Goal: Transaction & Acquisition: Book appointment/travel/reservation

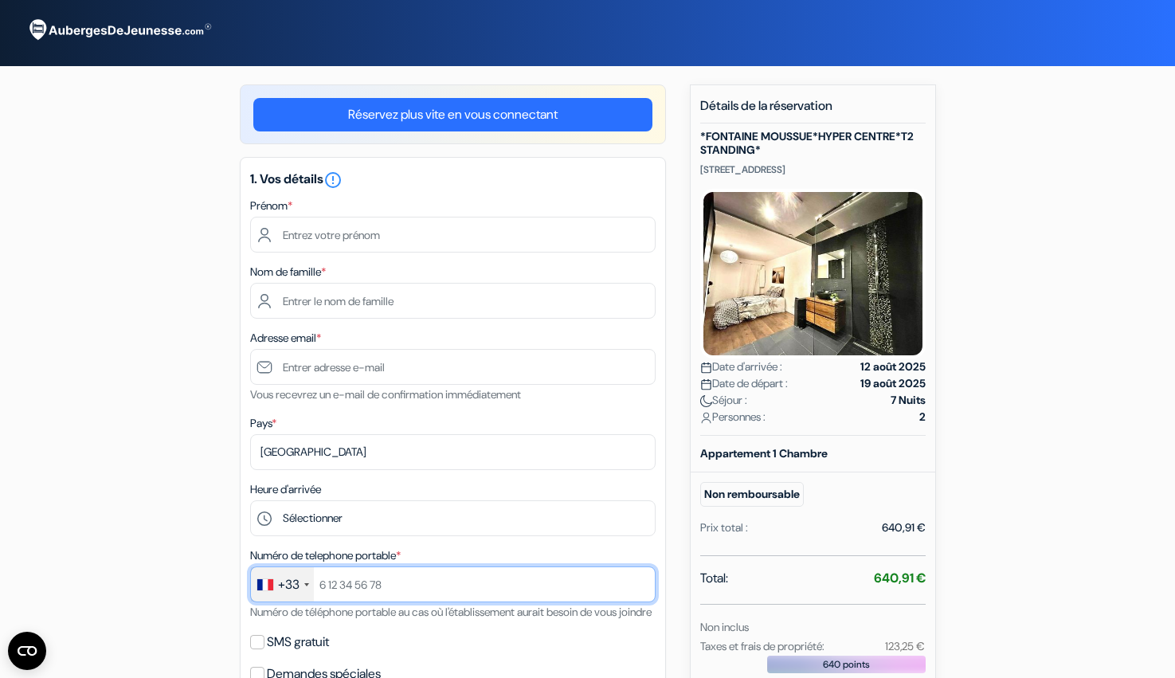
click at [325, 590] on input "text" at bounding box center [453, 584] width 406 height 36
type input "685245789"
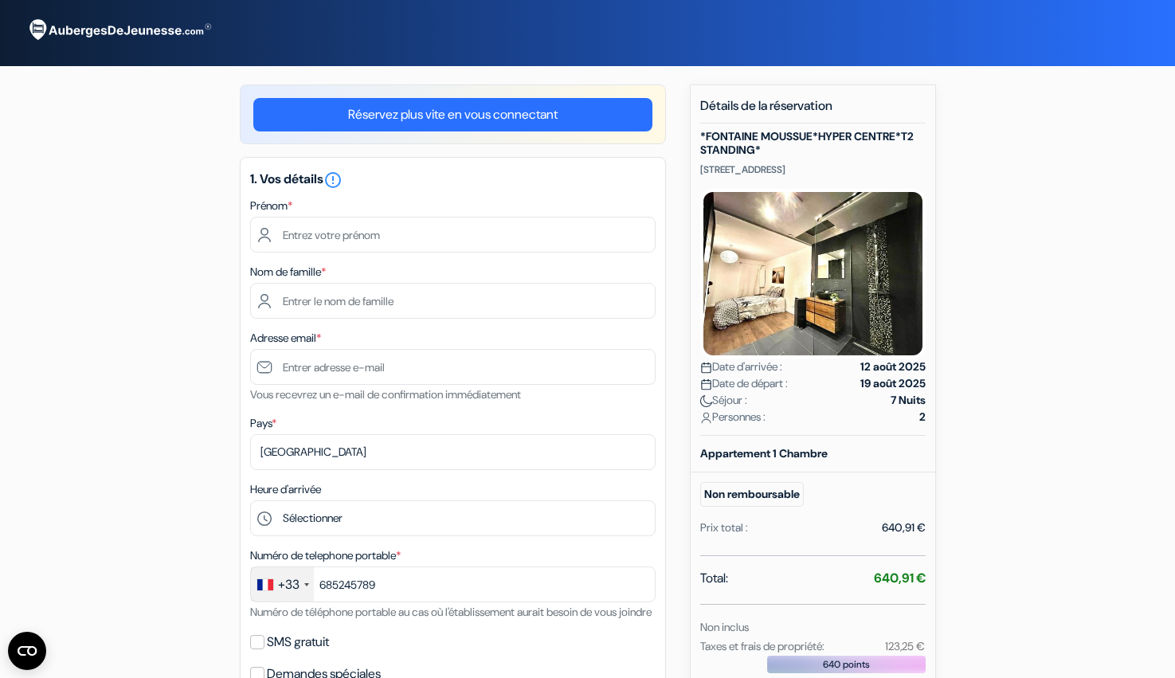
click at [126, 521] on div "add_box *[GEOGRAPHIC_DATA]*HYPER CENTRE*T2 STANDING* [STREET_ADDRESS] Détails d…" at bounding box center [588, 626] width 1052 height 1084
click at [307, 228] on input "text" at bounding box center [453, 235] width 406 height 36
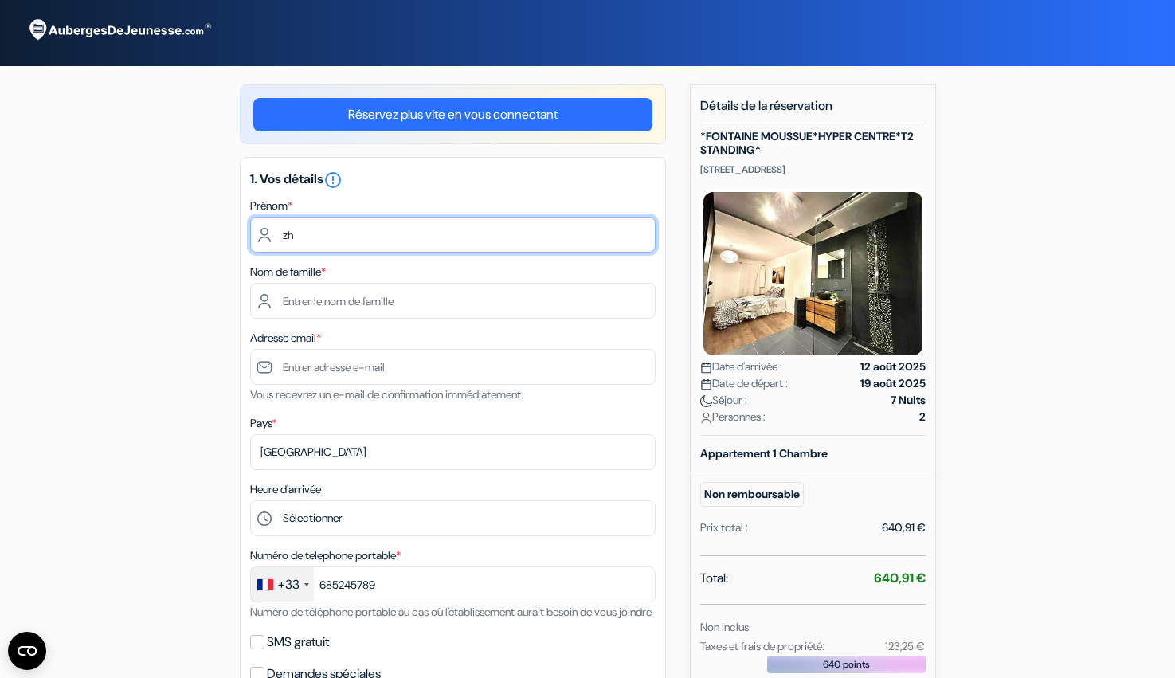
type input "z"
type input "ning"
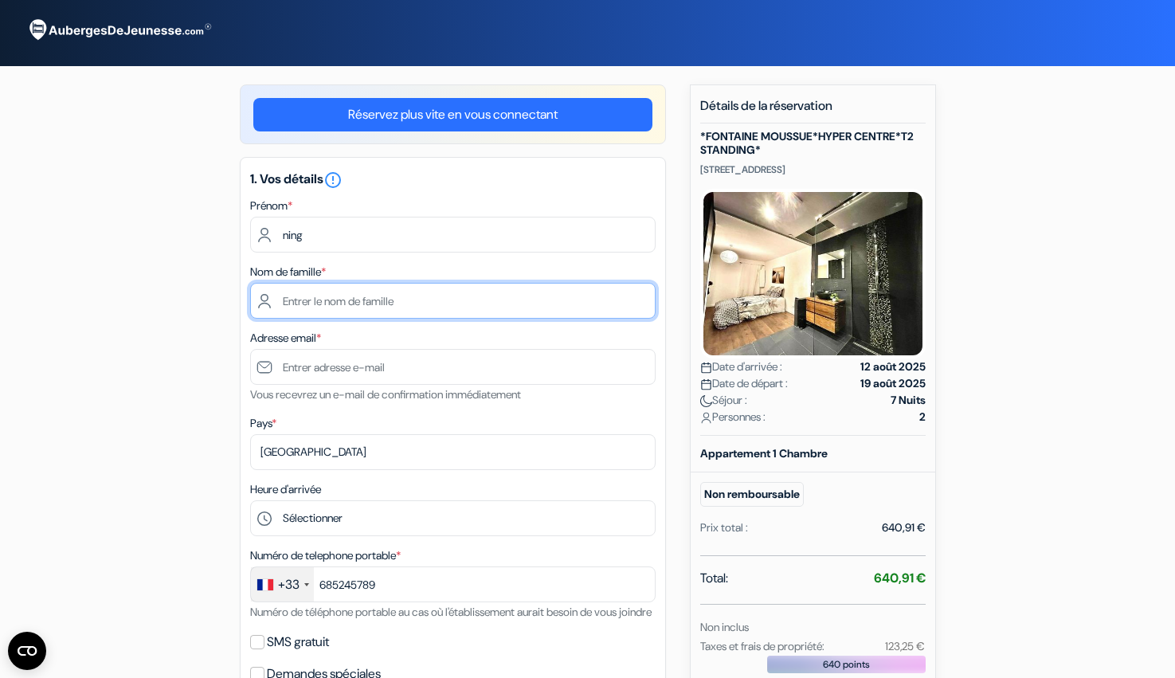
click at [315, 305] on input "text" at bounding box center [453, 301] width 406 height 36
type input "zhang"
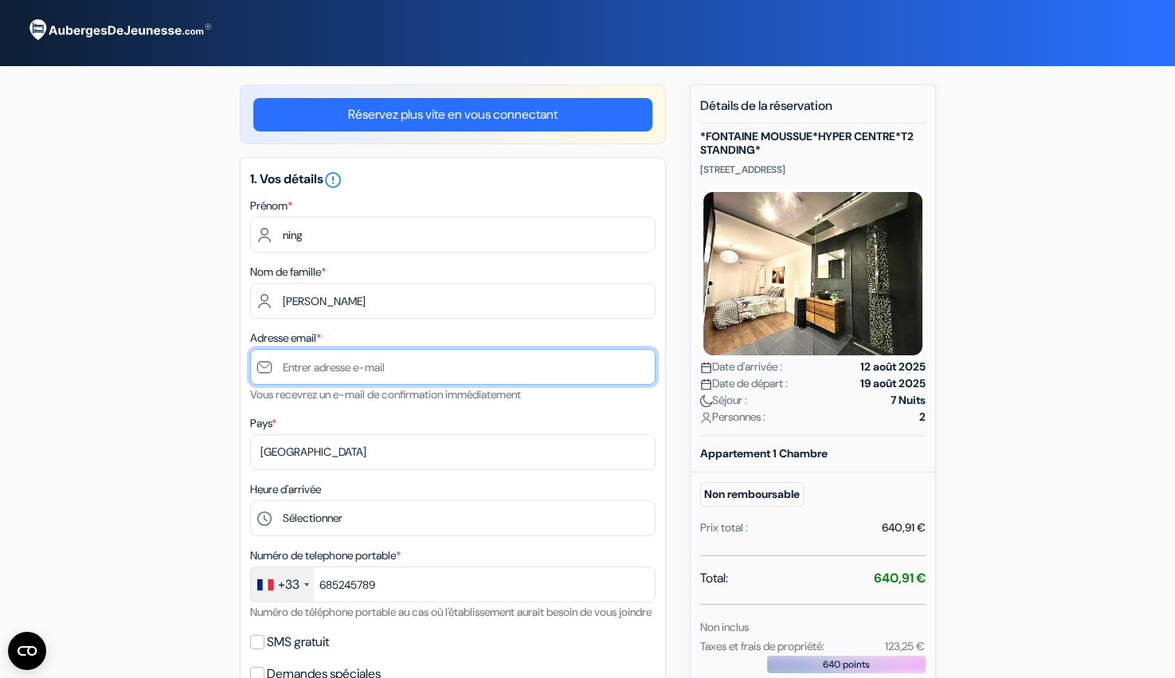
click at [323, 378] on input "text" at bounding box center [453, 367] width 406 height 36
click at [186, 331] on div "add_box *[GEOGRAPHIC_DATA]*HYPER CENTRE*T2 STANDING* [STREET_ADDRESS] Détails d…" at bounding box center [588, 626] width 1052 height 1084
click at [369, 366] on input "text" at bounding box center [453, 367] width 406 height 36
paste input "GluckmanLambert@gmail.com"
type input "GluckmanLambert@gmail.com"
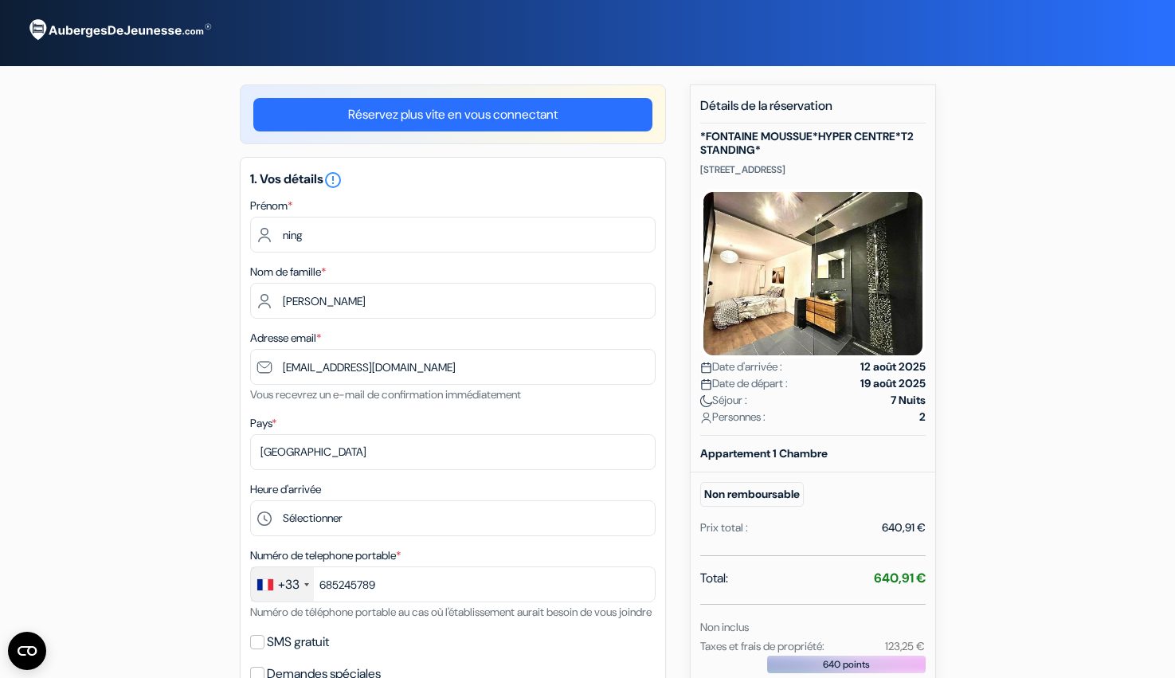
click at [139, 469] on div "add_box *[GEOGRAPHIC_DATA]*HYPER CENTRE*T2 STANDING* [STREET_ADDRESS] Détails d…" at bounding box center [588, 626] width 1052 height 1084
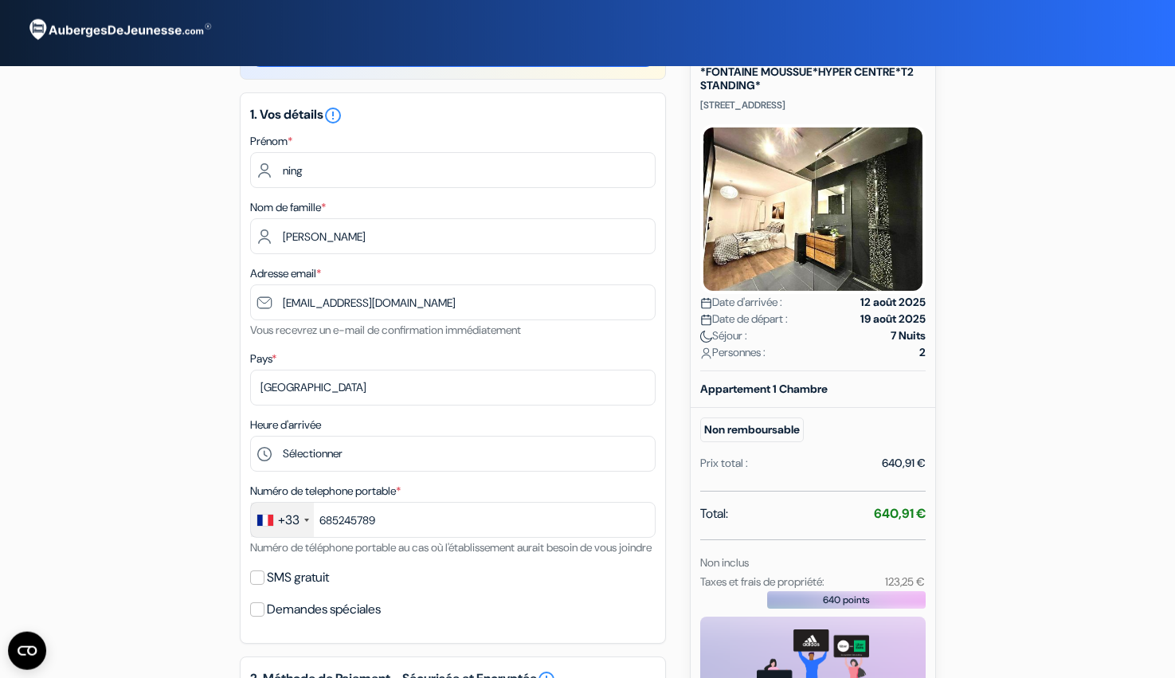
scroll to position [81, 0]
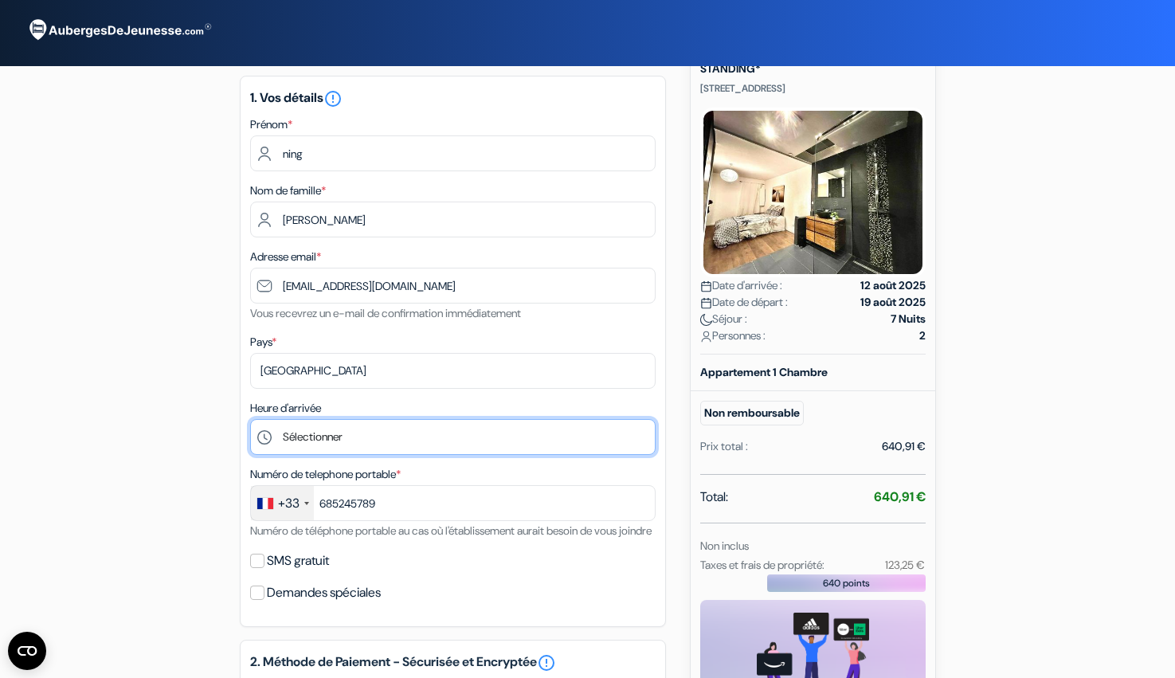
click at [250, 419] on select "Sélectionner 16:00 17:00 18:00 19:00 20:00 21:00 22:00 23:00 0:00" at bounding box center [453, 437] width 406 height 36
select select "16"
click option "16:00" at bounding box center [0, 0] width 0 height 0
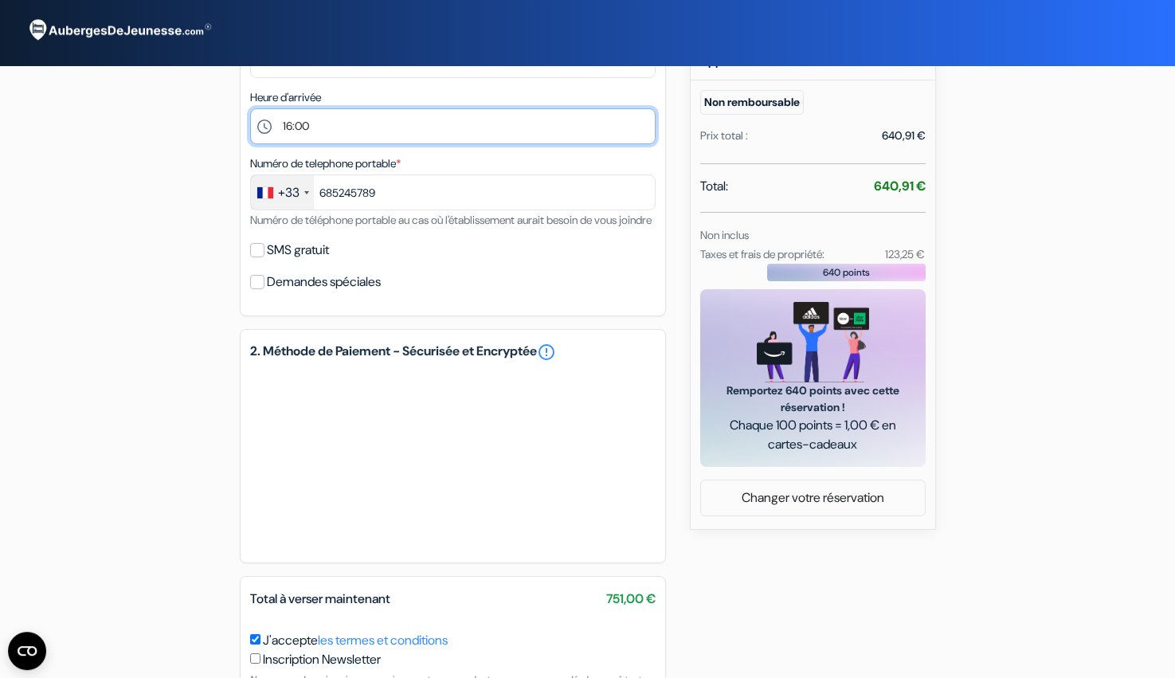
scroll to position [406, 0]
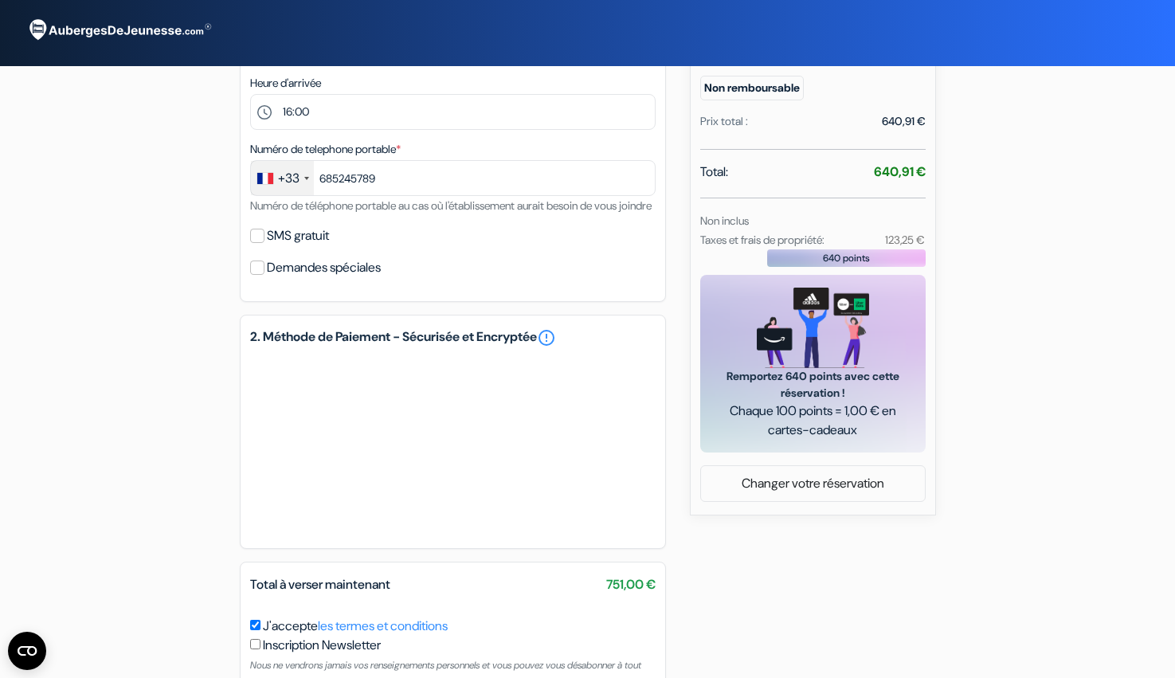
click at [29, 382] on form "Départ add_box *FONTAINE MOUSSUE*HYPER CENTRE*T2 STANDING* 15 Rue Coutellerie, …" at bounding box center [587, 158] width 1175 height 1129
click at [711, 533] on div "add_box *[GEOGRAPHIC_DATA]*HYPER CENTRE*T2 STANDING* [STREET_ADDRESS] Détails d…" at bounding box center [588, 220] width 1052 height 1084
click at [158, 545] on div "add_box *[GEOGRAPHIC_DATA]*HYPER CENTRE*T2 STANDING* [STREET_ADDRESS] Détails d…" at bounding box center [588, 220] width 1052 height 1084
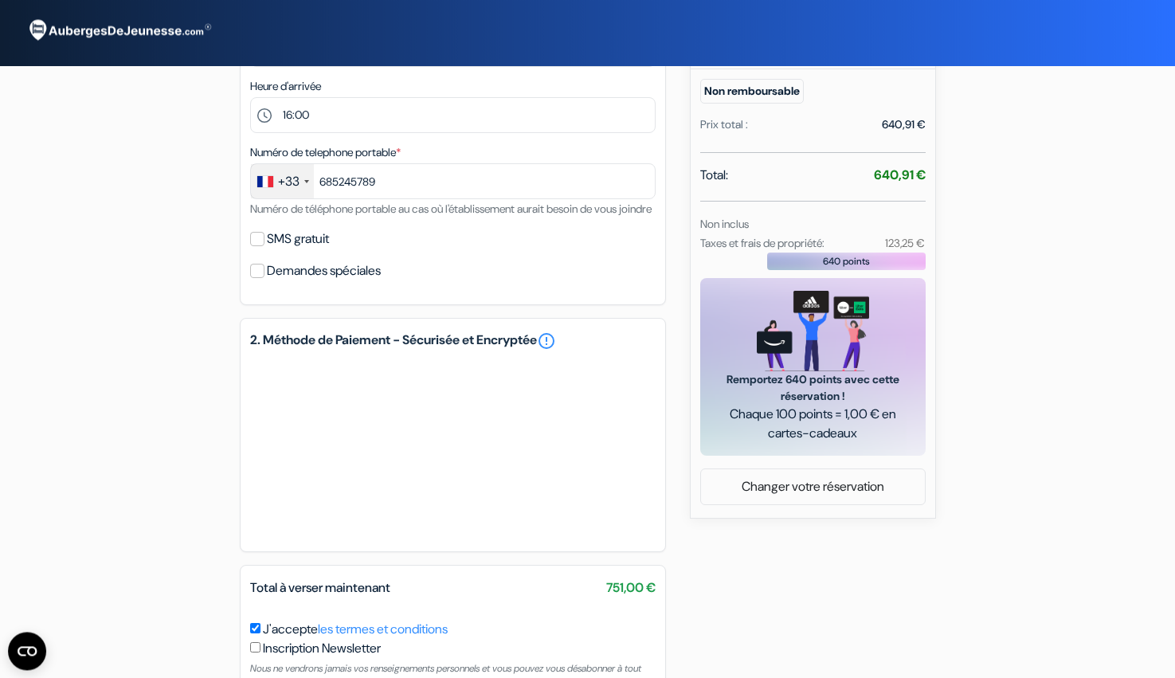
scroll to position [526, 0]
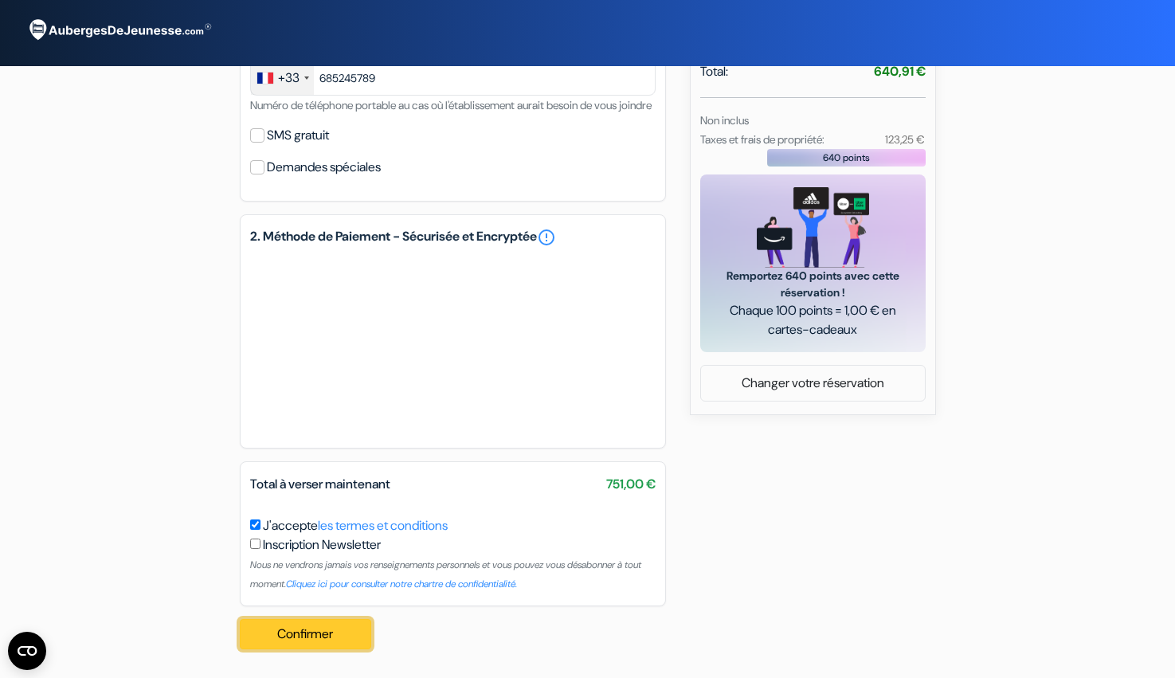
click at [308, 624] on button "Confirmer Loading..." at bounding box center [306, 634] width 132 height 30
click at [305, 633] on button "Confirmer Loading..." at bounding box center [306, 634] width 132 height 30
click at [257, 549] on input "checkbox" at bounding box center [255, 544] width 10 height 10
checkbox input "true"
click at [305, 624] on button "Confirmer Loading..." at bounding box center [306, 634] width 132 height 30
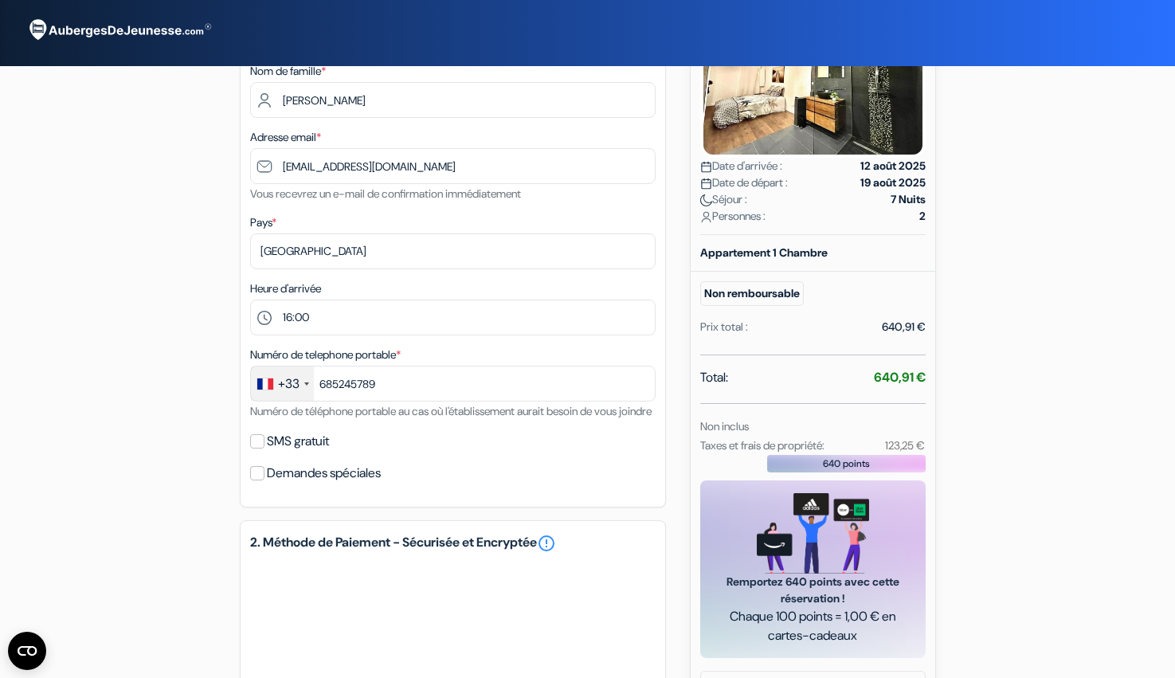
scroll to position [0, 0]
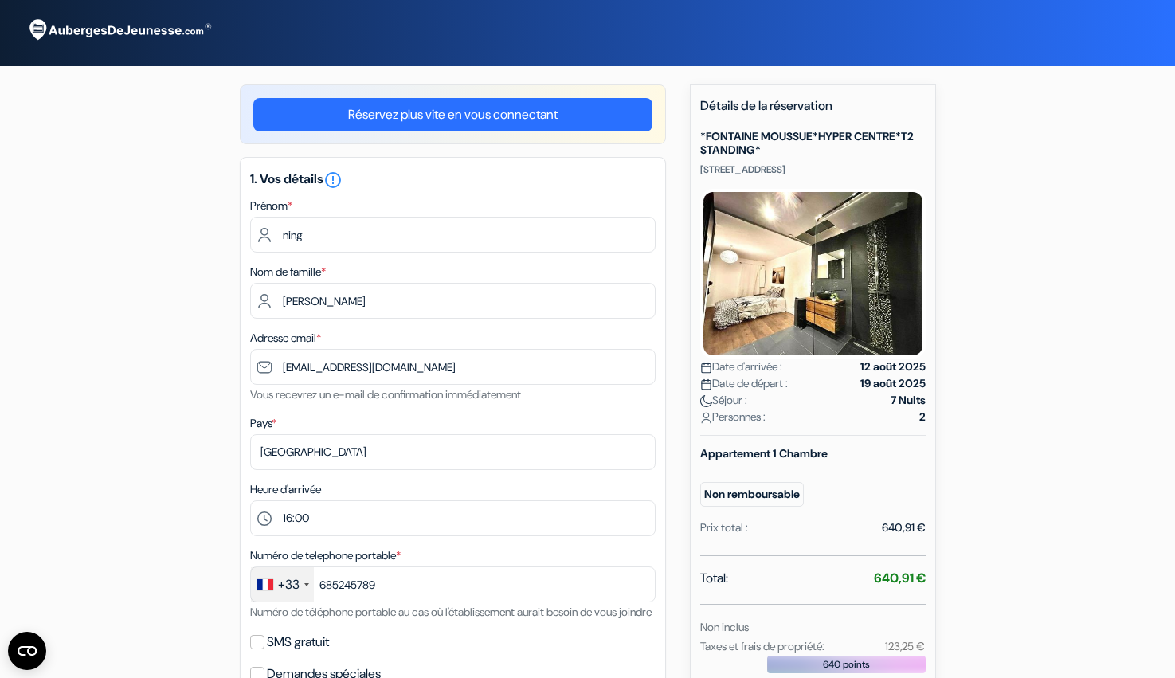
click at [409, 123] on link "Réservez plus vite en vous connectant" at bounding box center [452, 114] width 399 height 33
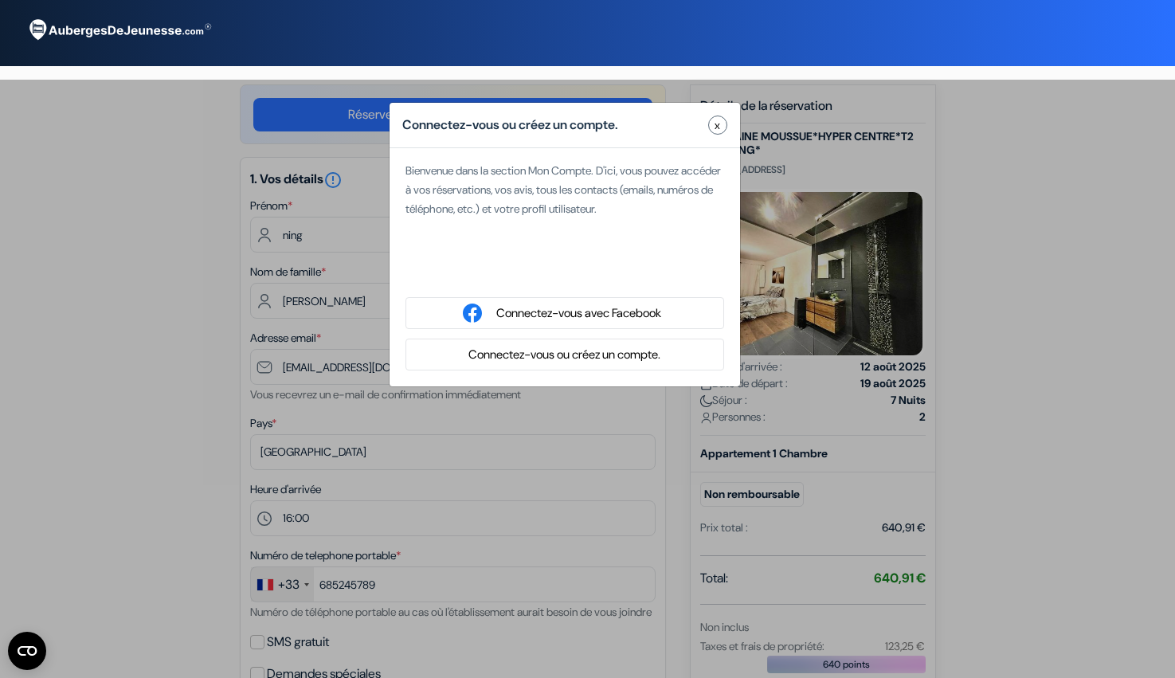
click at [550, 274] on div "Se connecter avec Google. S'ouvre dans un nouvel onglet." at bounding box center [565, 271] width 319 height 35
click at [31, 492] on div "Connectez-vous ou créez un compte. x Bienvenue dans la section Mon Compte. D'ic…" at bounding box center [587, 419] width 1175 height 678
click at [573, 276] on div "Se connecter avec Google. S'ouvre dans un nouvel onglet." at bounding box center [565, 271] width 319 height 35
type input "[PERSON_NAME]"
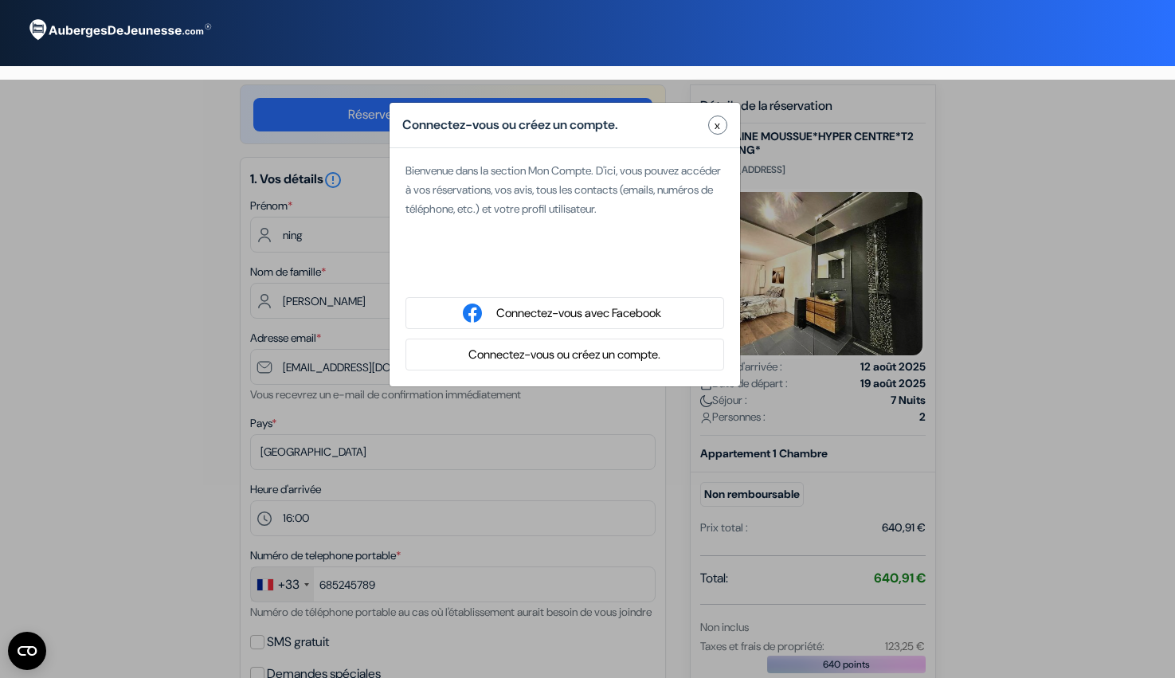
type input "[EMAIL_ADDRESS][DOMAIN_NAME]"
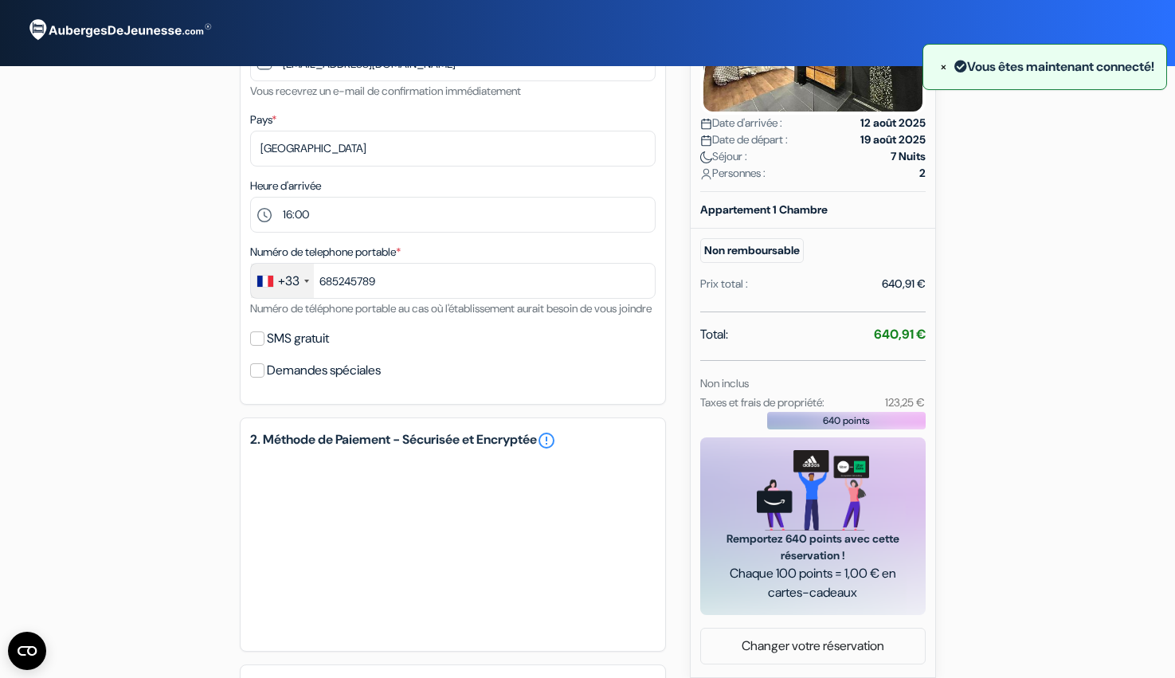
scroll to position [466, 0]
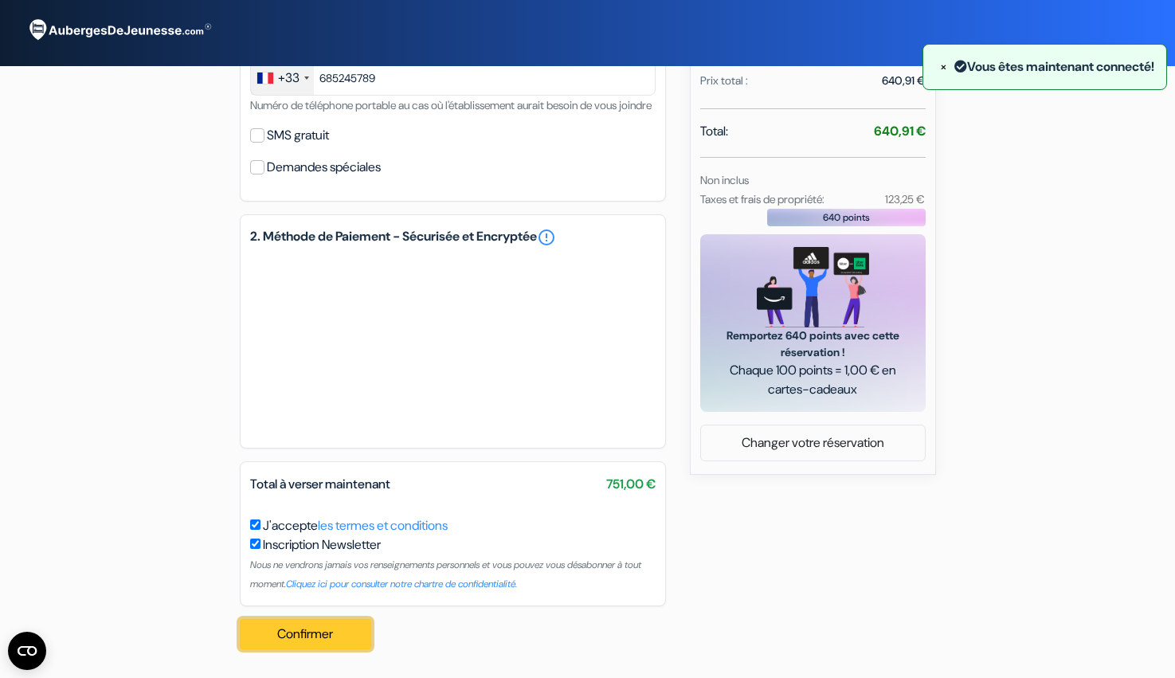
click at [315, 632] on button "Confirmer Loading..." at bounding box center [306, 634] width 132 height 30
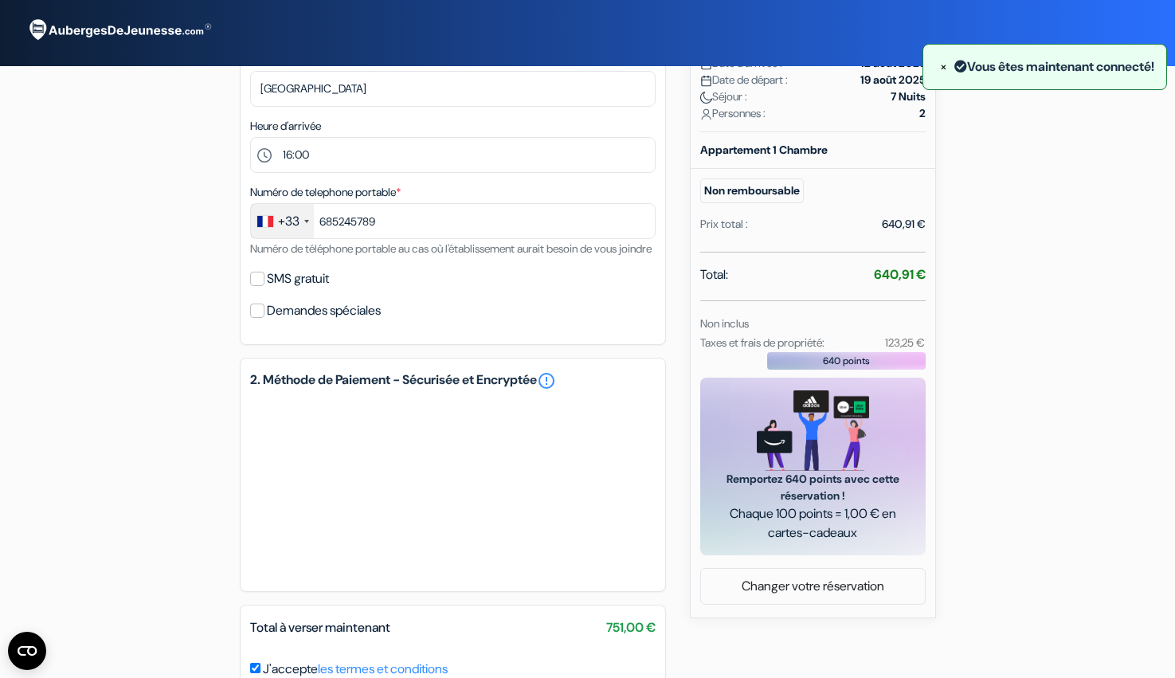
scroll to position [0, 0]
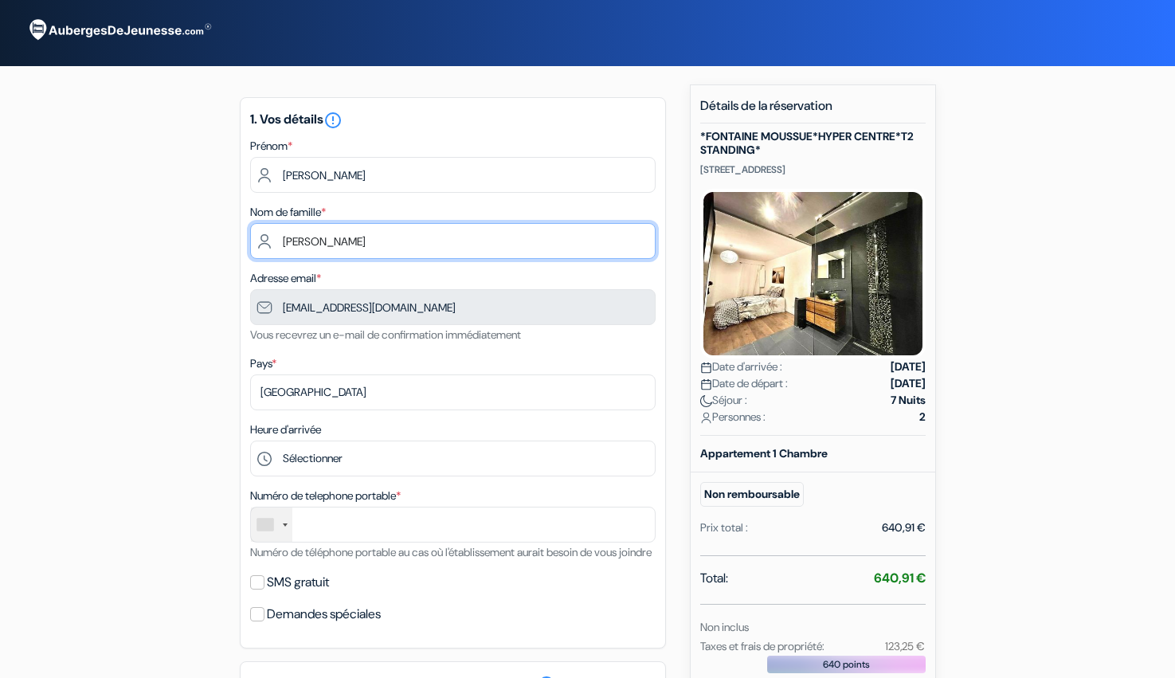
click at [326, 238] on input "[PERSON_NAME]" at bounding box center [453, 241] width 406 height 36
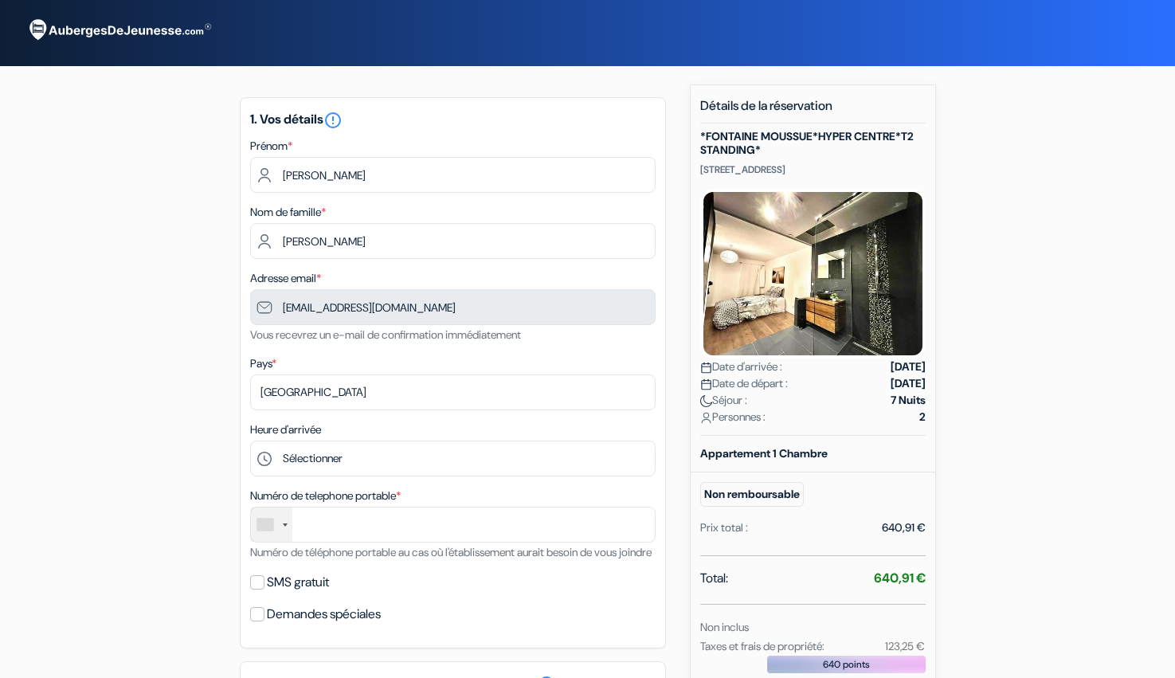
click at [173, 253] on div "add_box *[GEOGRAPHIC_DATA]*HYPER CENTRE*T2 STANDING* [STREET_ADDRESS] Détails d…" at bounding box center [588, 502] width 1052 height 837
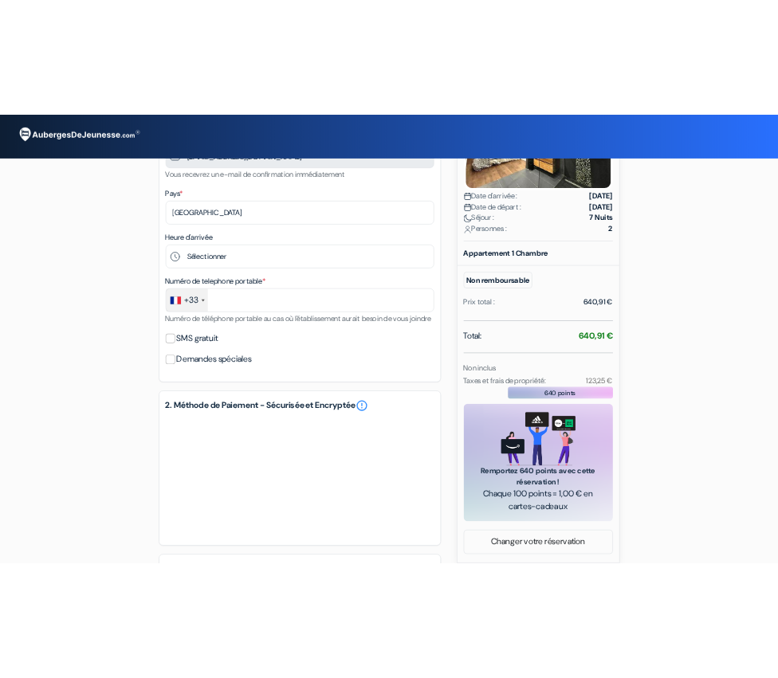
scroll to position [325, 0]
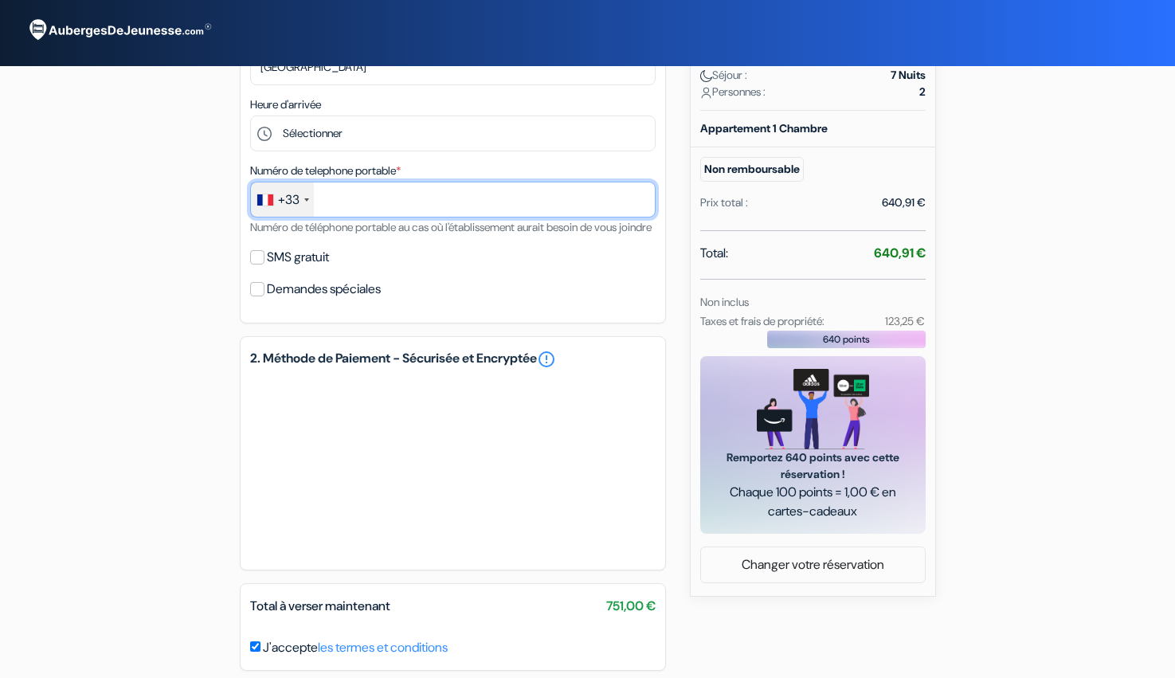
click at [418, 204] on input "text" at bounding box center [453, 200] width 406 height 36
type input "61552214"
click at [65, 355] on div "add_box *[GEOGRAPHIC_DATA]*HYPER CENTRE*T2 STANDING* [STREET_ADDRESS] Détails d…" at bounding box center [588, 242] width 1052 height 967
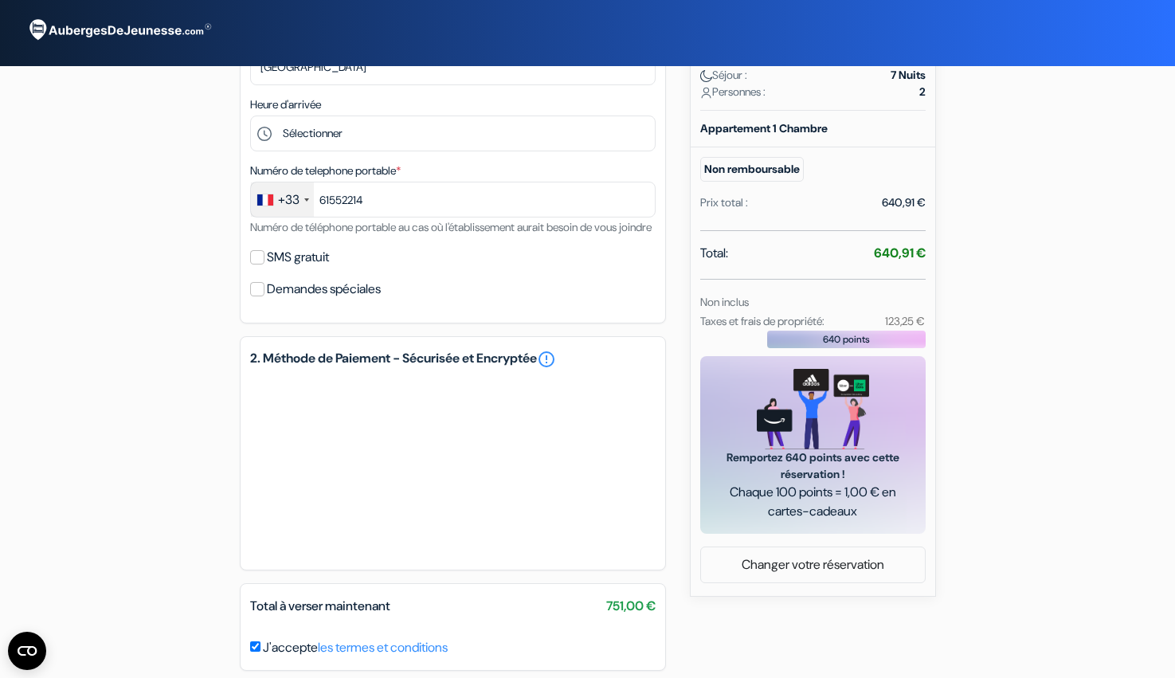
click at [73, 427] on div "add_box *[GEOGRAPHIC_DATA]*HYPER CENTRE*T2 STANDING* [STREET_ADDRESS] Détails d…" at bounding box center [588, 242] width 1052 height 967
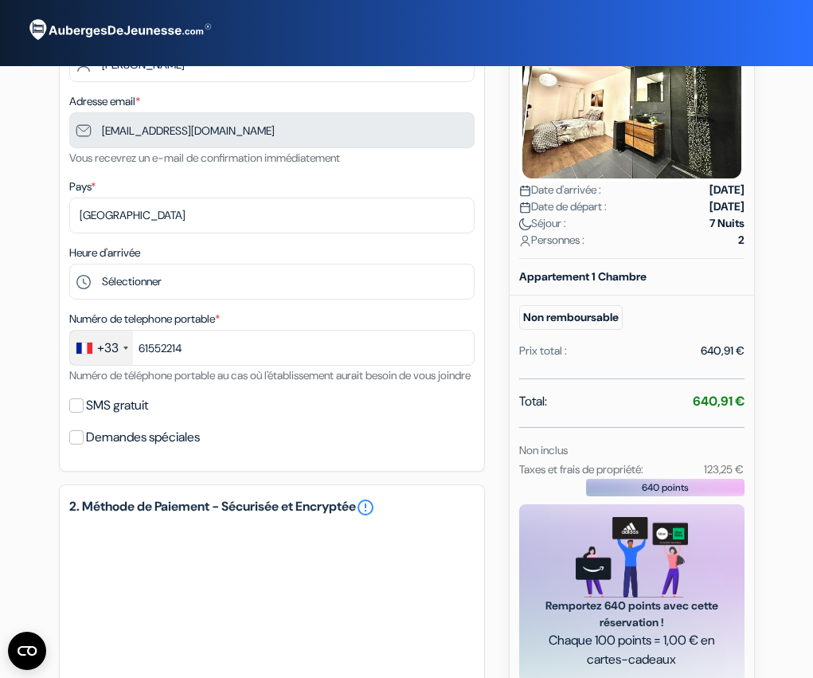
scroll to position [339, 0]
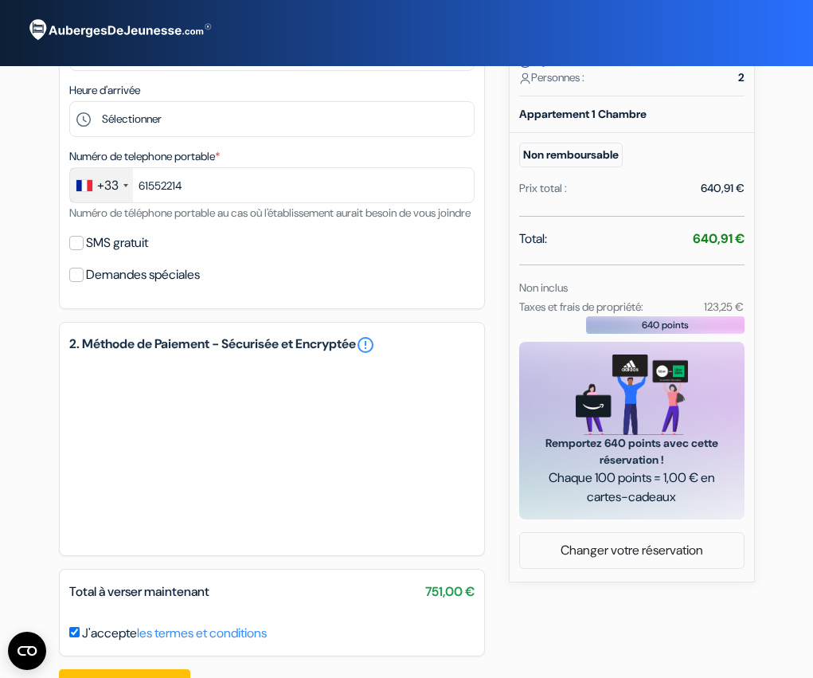
click at [38, 526] on div "add_box *[GEOGRAPHIC_DATA]*HYPER CENTRE*T2 STANDING* [STREET_ADDRESS] Détails d…" at bounding box center [407, 228] width 765 height 967
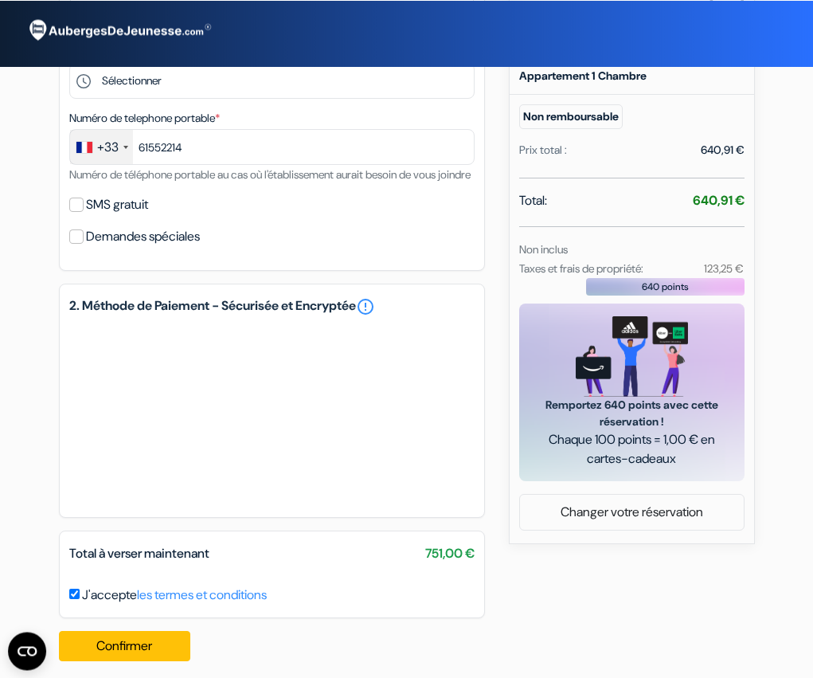
scroll to position [409, 0]
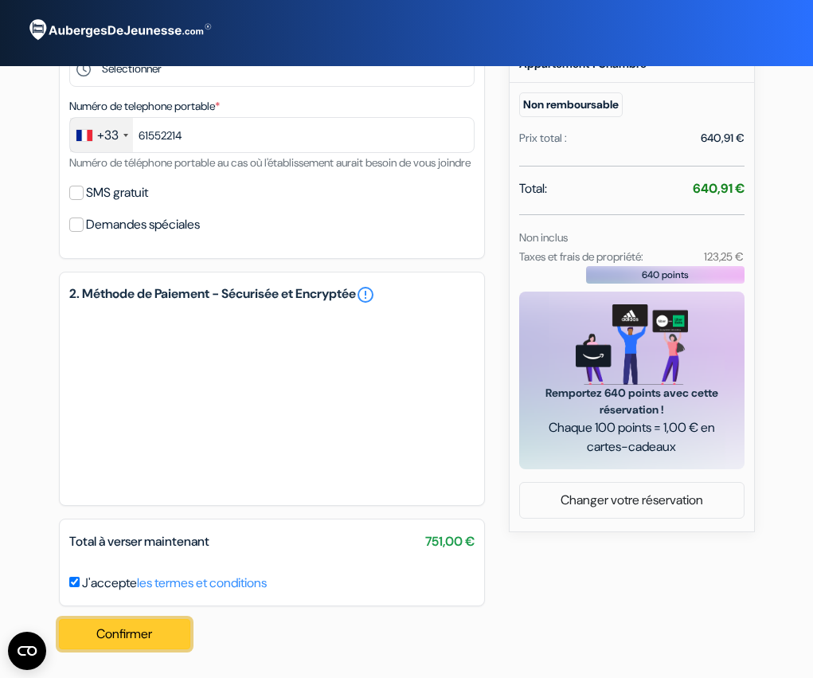
click at [100, 633] on button "Confirmer Loading..." at bounding box center [125, 634] width 132 height 30
click at [128, 625] on button "Confirmer Loading..." at bounding box center [125, 634] width 132 height 30
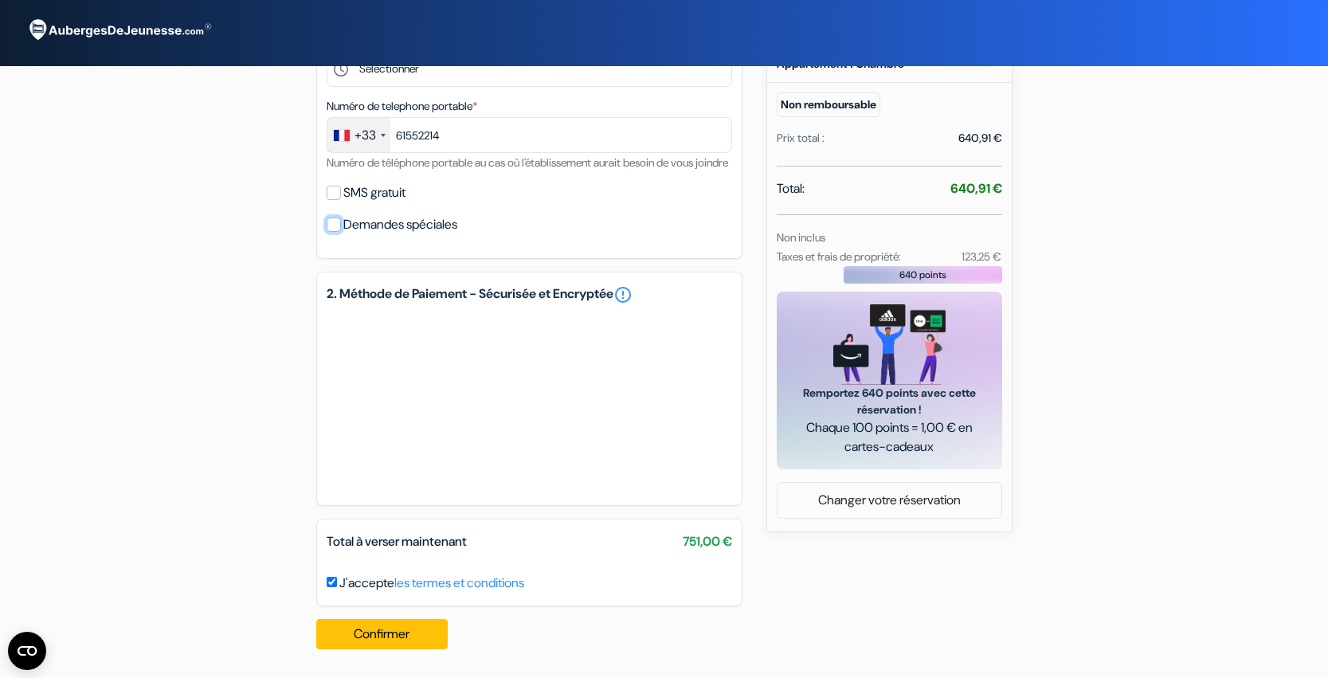
click at [335, 222] on input "Demandes spéciales" at bounding box center [334, 224] width 14 height 14
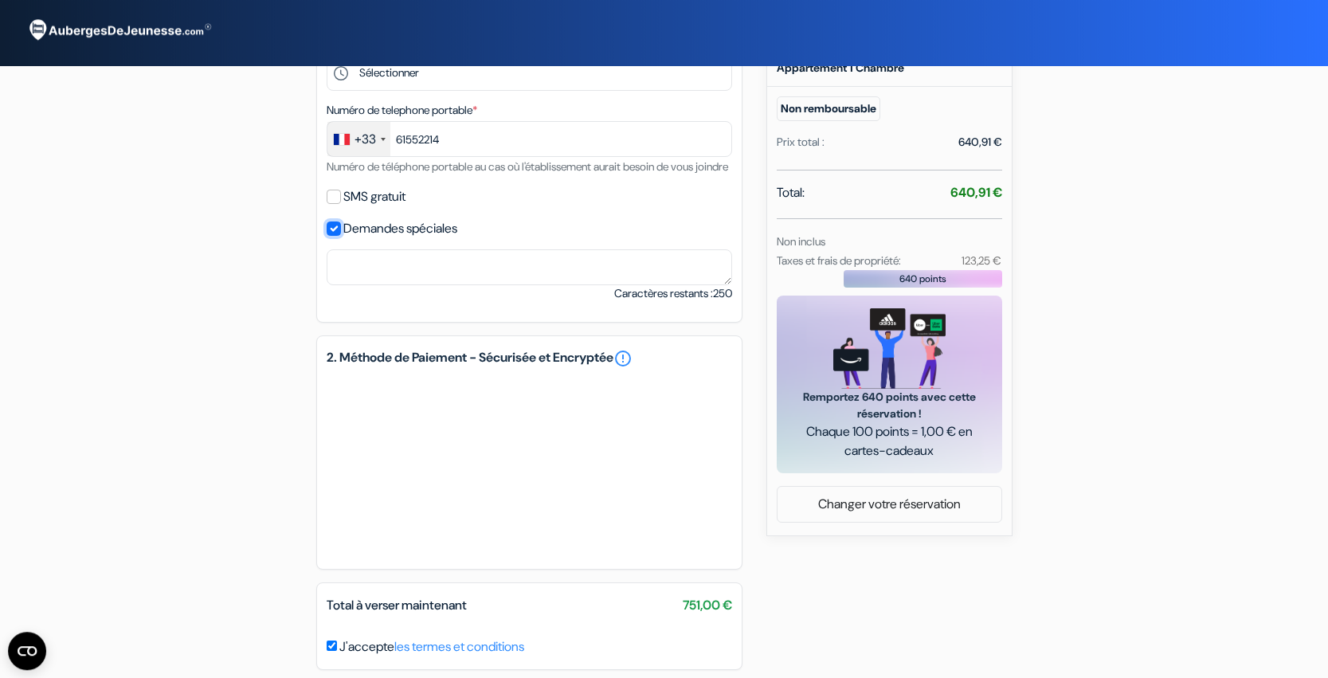
scroll to position [306, 0]
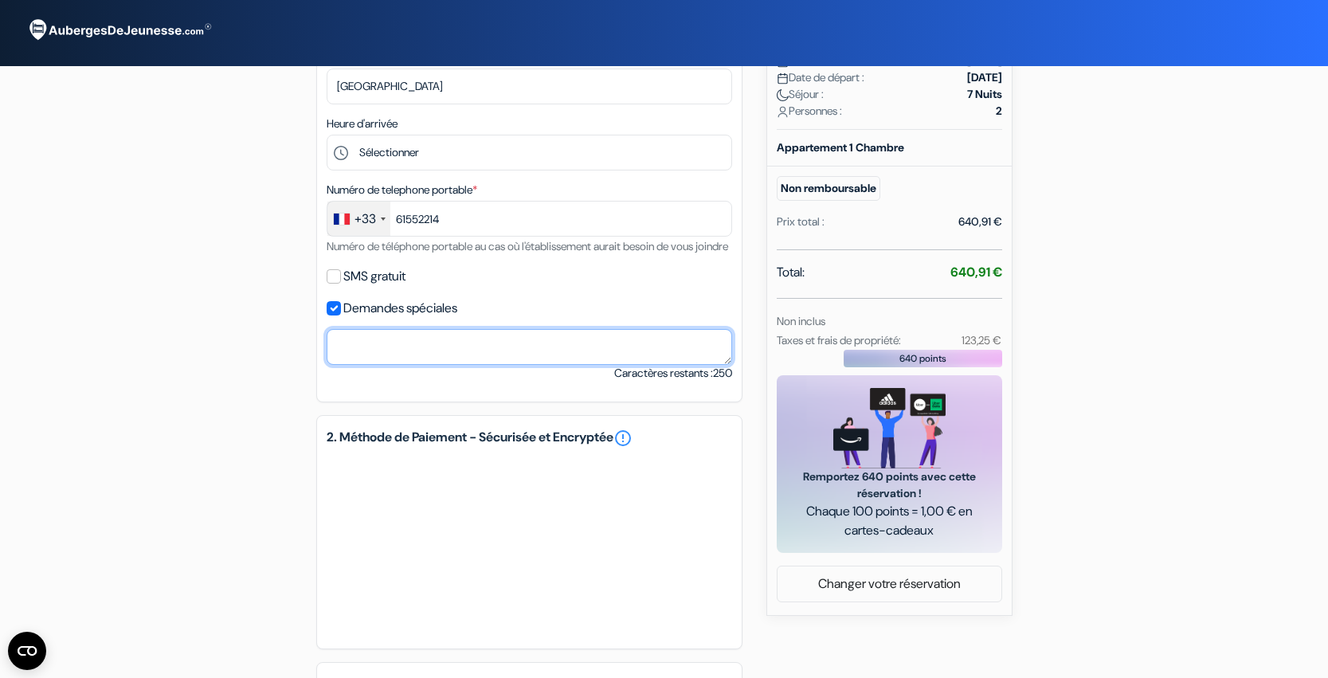
click at [405, 364] on textarea at bounding box center [530, 347] width 406 height 36
click at [339, 315] on input "Demandes spéciales" at bounding box center [334, 308] width 14 height 14
checkbox input "false"
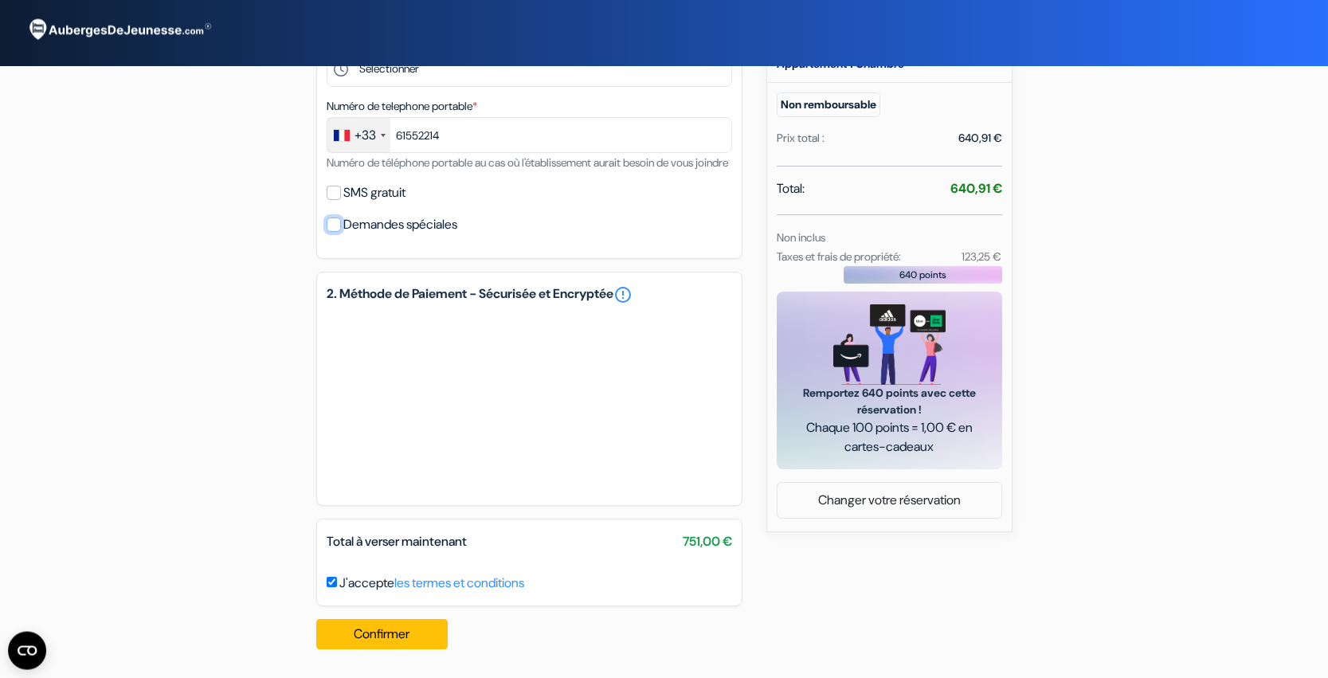
scroll to position [409, 0]
click at [392, 633] on button "Confirmer Loading..." at bounding box center [382, 634] width 132 height 30
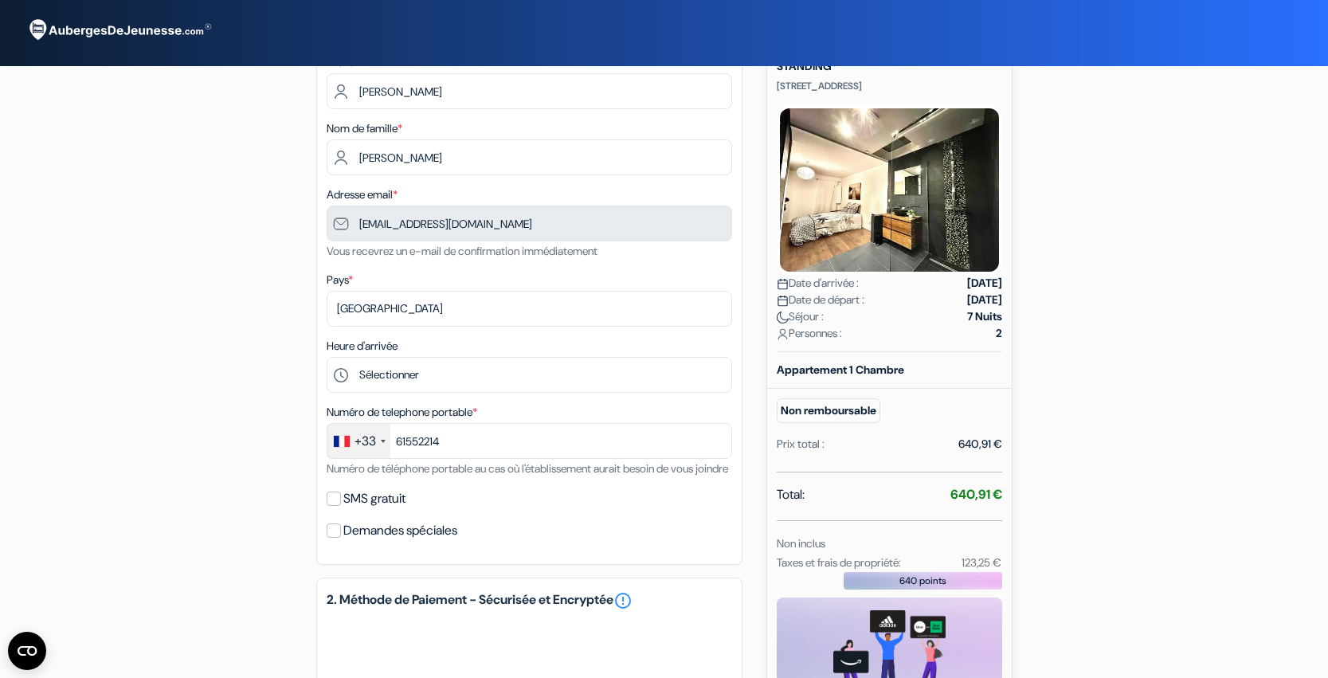
scroll to position [0, 0]
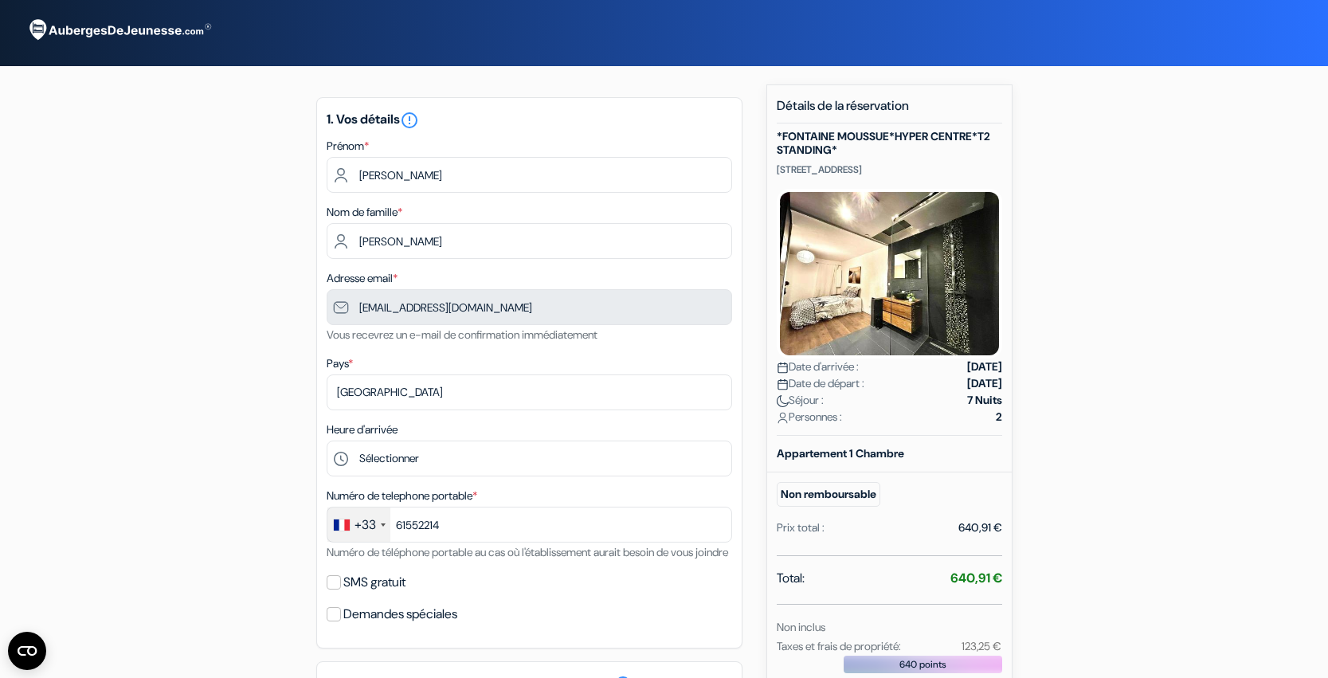
click at [127, 30] on img at bounding box center [118, 30] width 199 height 43
